Goal: Task Accomplishment & Management: Complete application form

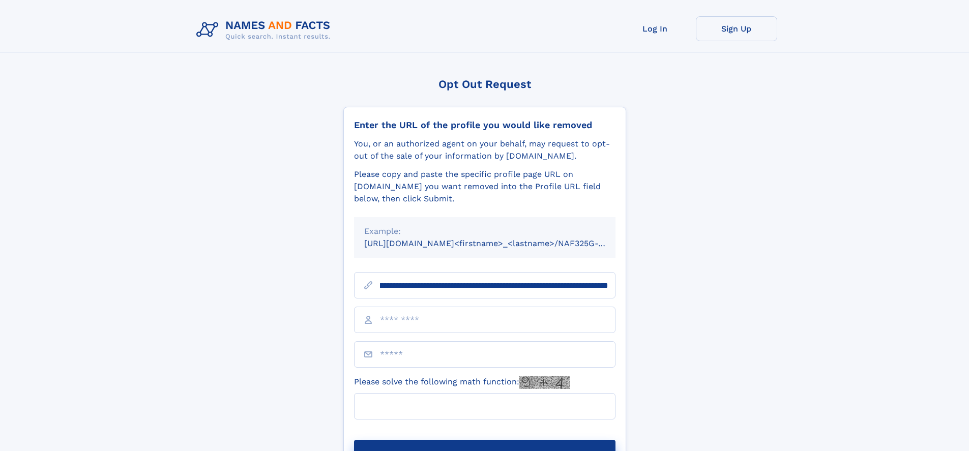
scroll to position [0, 122]
type input "**********"
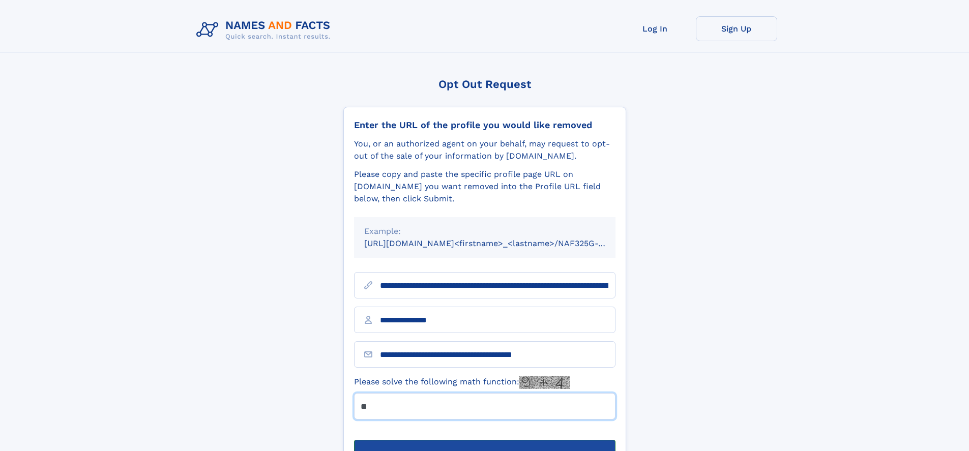
type input "**"
click at [484, 440] on button "Submit Opt Out Request" at bounding box center [485, 456] width 262 height 33
